Goal: Task Accomplishment & Management: Use online tool/utility

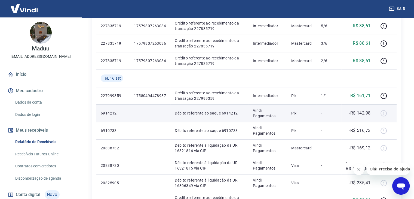
scroll to position [240, 0]
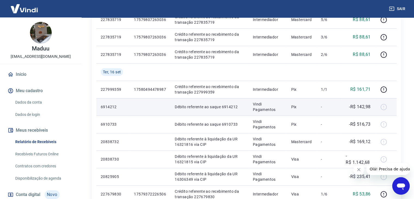
click at [384, 106] on div at bounding box center [385, 106] width 13 height 9
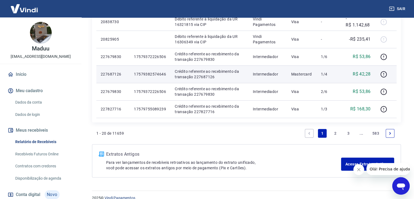
scroll to position [385, 0]
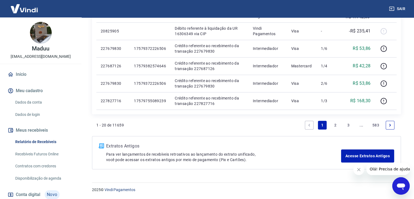
click at [335, 123] on link "2" at bounding box center [335, 125] width 9 height 9
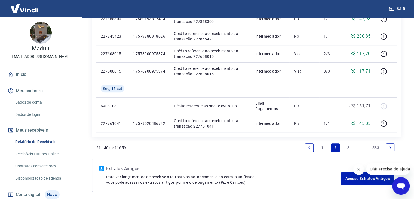
scroll to position [385, 0]
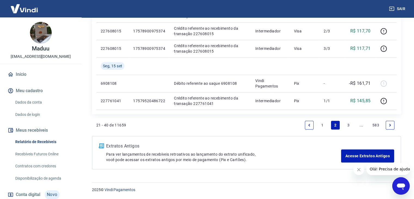
click at [322, 125] on link "1" at bounding box center [322, 125] width 9 height 9
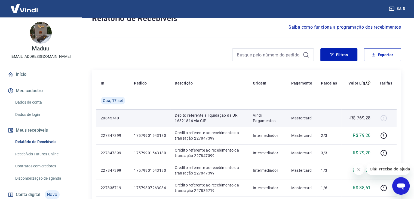
scroll to position [18, 0]
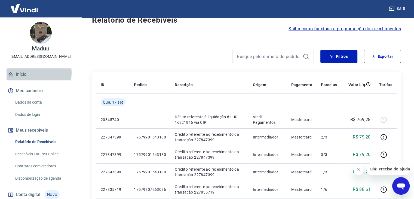
click at [23, 73] on link "Início" at bounding box center [41, 74] width 68 height 12
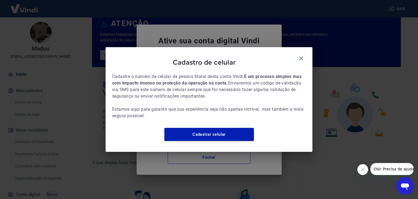
click at [296, 54] on div "Cadastro de celular" at bounding box center [209, 63] width 194 height 19
click at [301, 55] on icon "button" at bounding box center [301, 58] width 7 height 7
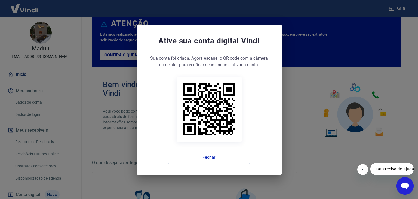
click at [227, 160] on button "Fechar" at bounding box center [209, 157] width 83 height 13
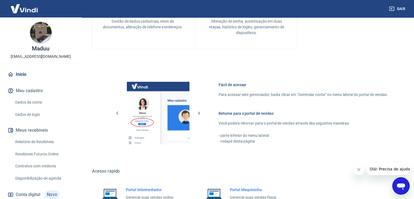
scroll to position [287, 0]
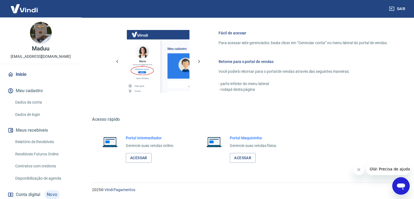
click at [44, 140] on link "Relatório de Recebíveis" at bounding box center [44, 141] width 62 height 11
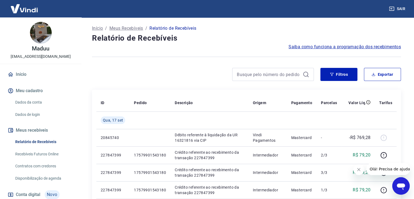
click at [15, 73] on link "Início" at bounding box center [41, 74] width 68 height 12
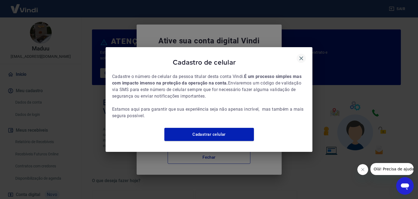
click at [304, 55] on icon "button" at bounding box center [301, 58] width 7 height 7
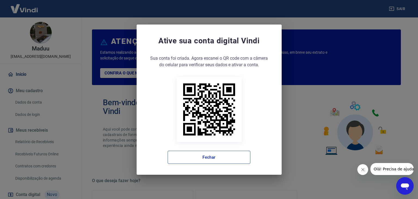
click at [215, 156] on button "Fechar" at bounding box center [209, 157] width 83 height 13
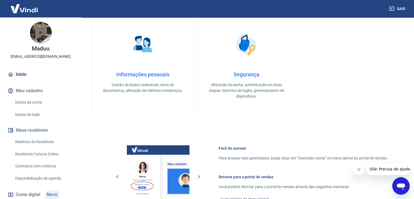
scroll to position [109, 0]
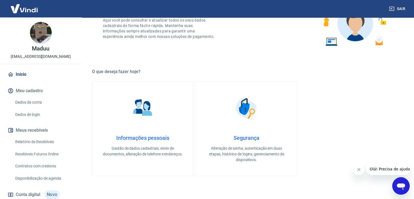
click at [45, 143] on link "Relatório de Recebíveis" at bounding box center [44, 141] width 62 height 11
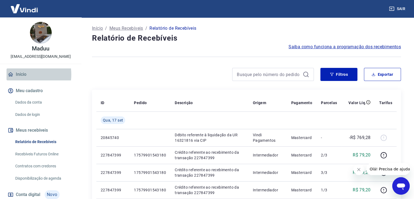
click at [20, 74] on link "Início" at bounding box center [41, 74] width 68 height 12
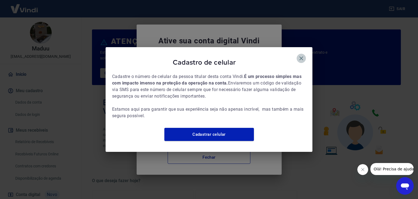
click at [301, 56] on icon "button" at bounding box center [301, 58] width 4 height 4
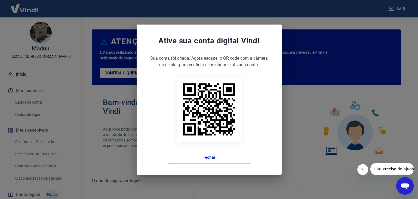
click at [239, 159] on button "Fechar" at bounding box center [209, 157] width 83 height 13
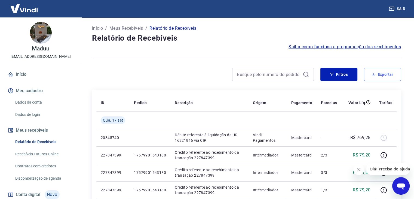
click at [380, 73] on button "Exportar" at bounding box center [382, 74] width 37 height 13
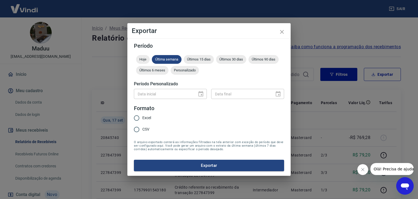
click at [203, 94] on div "Data inicial" at bounding box center [170, 94] width 73 height 10
click at [137, 118] on input "Excel" at bounding box center [136, 117] width 11 height 11
radio input "true"
click at [188, 70] on span "Personalizado" at bounding box center [185, 70] width 28 height 4
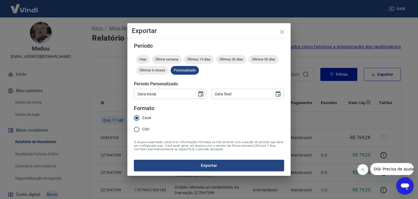
click at [199, 93] on icon "Choose date" at bounding box center [201, 94] width 7 height 7
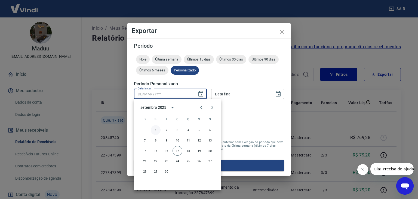
click at [156, 130] on button "1" at bounding box center [156, 130] width 10 height 10
type input "01/09/2025"
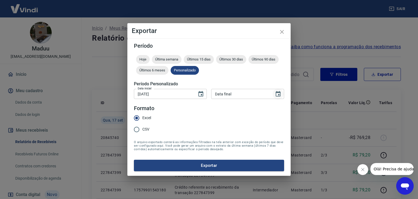
click at [278, 94] on icon "Choose date" at bounding box center [278, 94] width 7 height 7
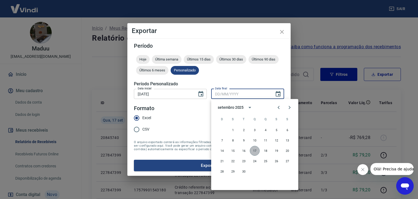
click at [254, 150] on button "17" at bounding box center [255, 151] width 10 height 10
type input "[DATE]"
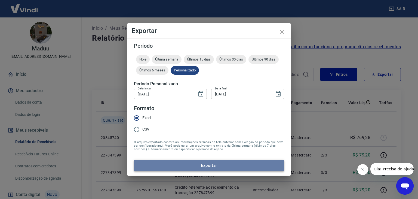
click at [212, 164] on button "Exportar" at bounding box center [209, 165] width 150 height 11
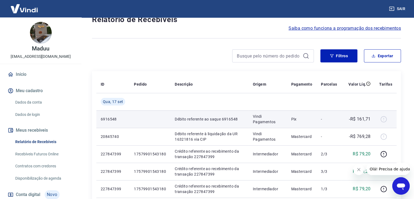
scroll to position [36, 0]
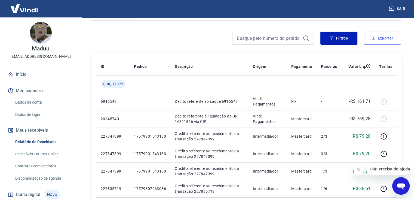
click at [385, 38] on button "Exportar" at bounding box center [382, 38] width 37 height 13
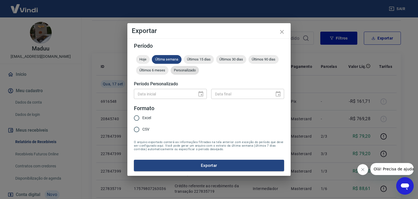
click at [186, 71] on span "Personalizado" at bounding box center [185, 70] width 28 height 4
click at [200, 92] on icon "Choose date" at bounding box center [200, 93] width 5 height 5
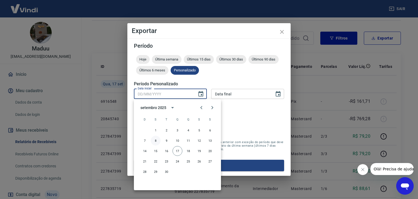
click at [154, 140] on button "8" at bounding box center [156, 141] width 10 height 10
type input "[DATE]"
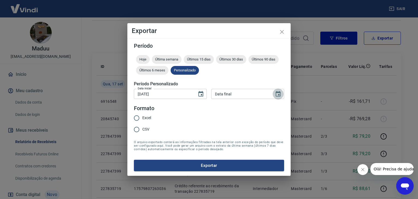
click at [278, 92] on icon "Choose date" at bounding box center [278, 93] width 5 height 5
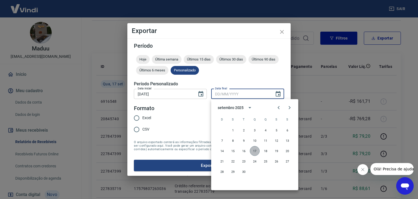
click at [254, 149] on button "17" at bounding box center [255, 151] width 10 height 10
type input "[DATE]"
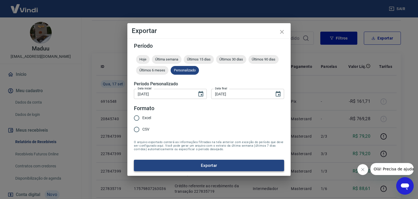
click at [222, 164] on button "Exportar" at bounding box center [209, 165] width 150 height 11
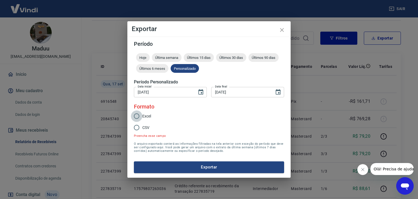
click at [138, 117] on input "Excel" at bounding box center [136, 115] width 11 height 11
radio input "true"
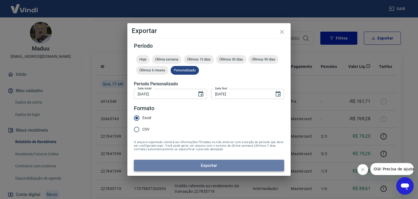
click at [213, 164] on button "Exportar" at bounding box center [209, 165] width 150 height 11
